Goal: Transaction & Acquisition: Purchase product/service

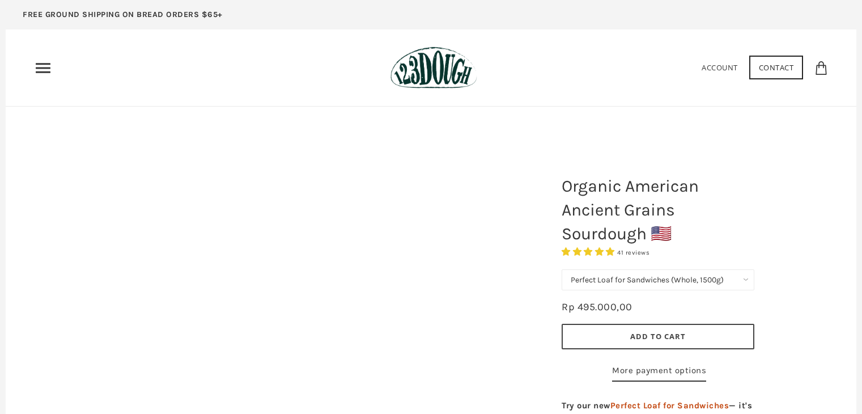
select select "Perfect Loaf for Sandwiches (Whole, 1500g)"
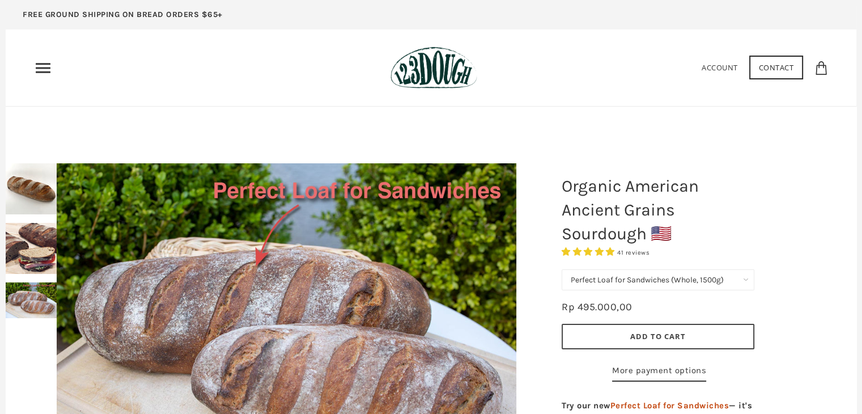
click at [50, 73] on icon "Primary" at bounding box center [43, 68] width 18 height 18
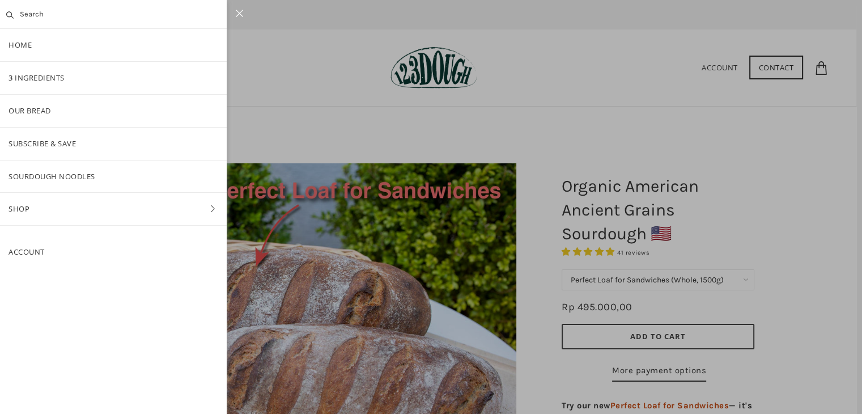
click at [50, 227] on div "Home 3 Ingredients Our Bread Subscribe & Save SOURDOUGH NOODLES Shop Back Shop …" at bounding box center [113, 128] width 227 height 201
click at [37, 214] on link "Shop" at bounding box center [113, 209] width 227 height 32
click at [52, 145] on link "Bread" at bounding box center [113, 144] width 227 height 32
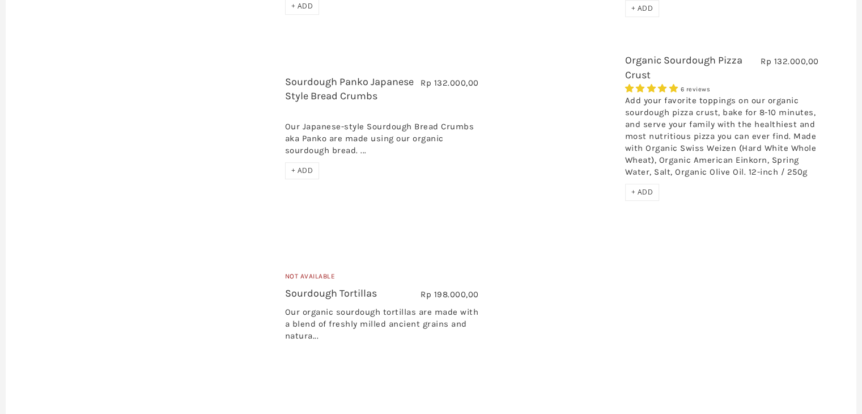
scroll to position [1089, 0]
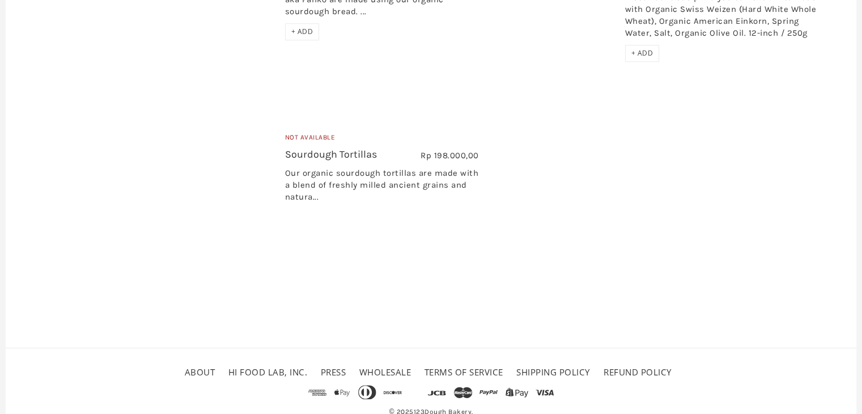
click at [201, 366] on link "About" at bounding box center [200, 371] width 31 height 11
